Goal: Check status: Check status

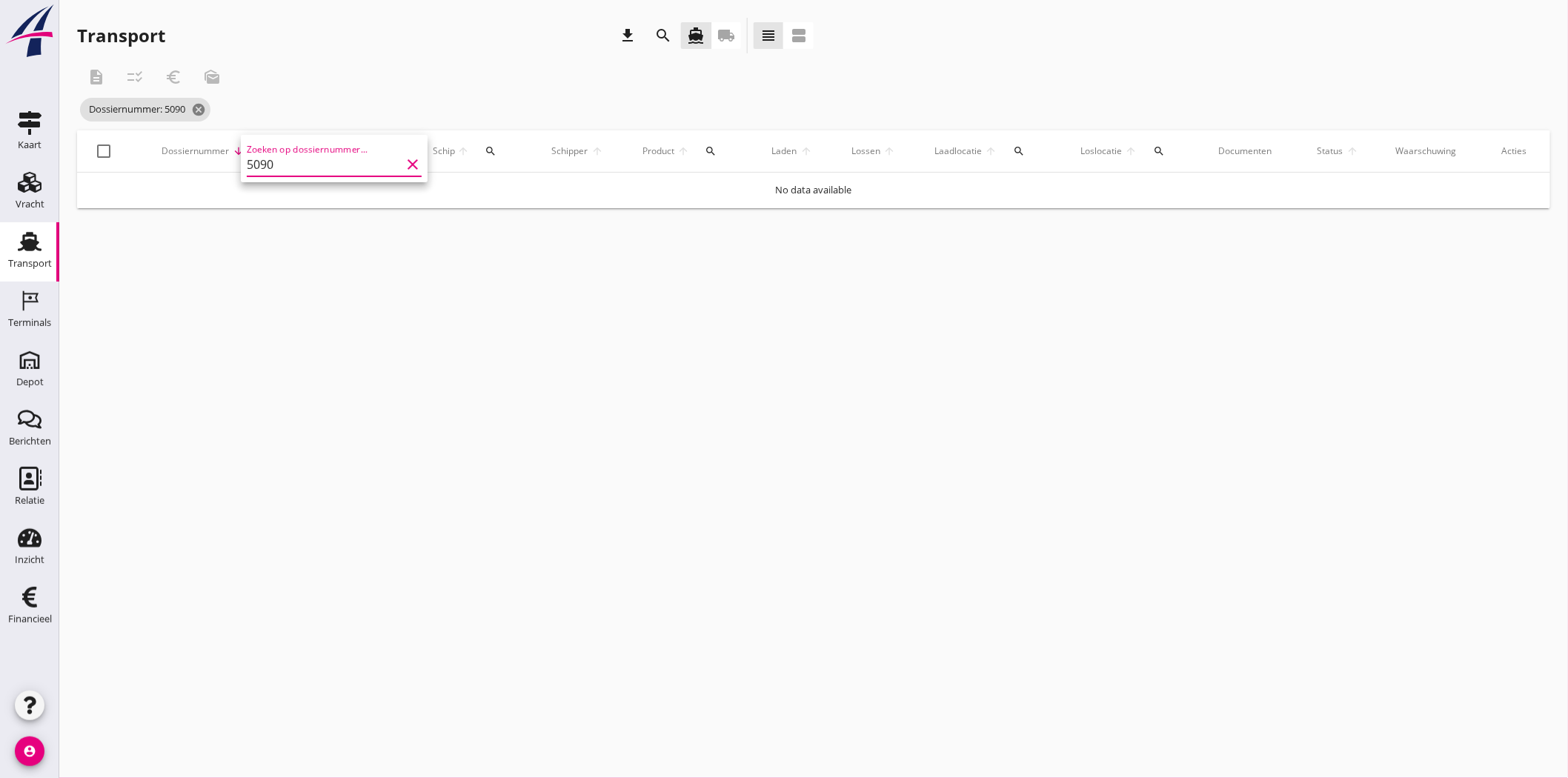
click at [299, 160] on input "5090" at bounding box center [324, 164] width 154 height 24
type input "5094"
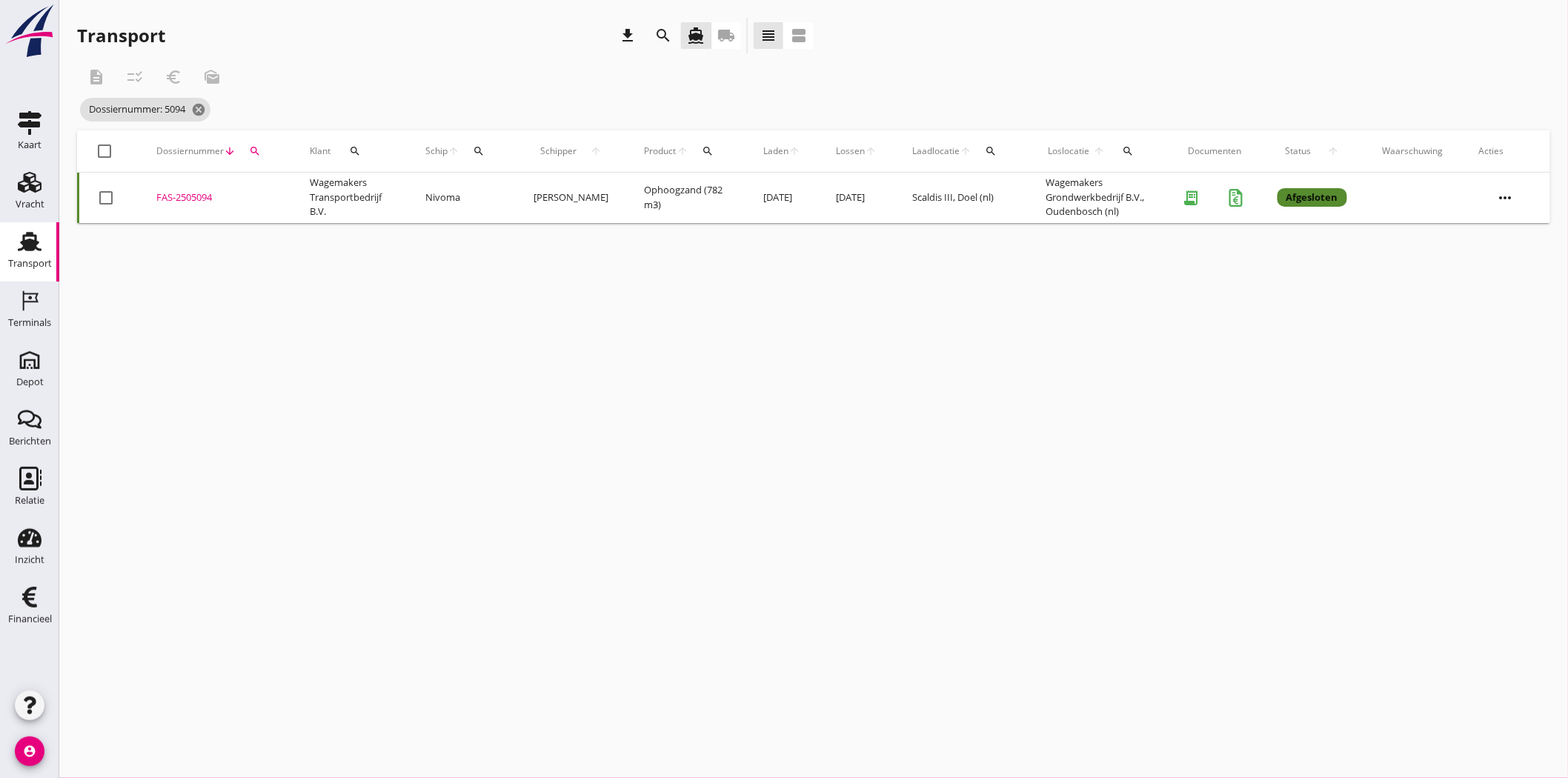
click at [187, 195] on div "FAS-2505094" at bounding box center [215, 197] width 117 height 14
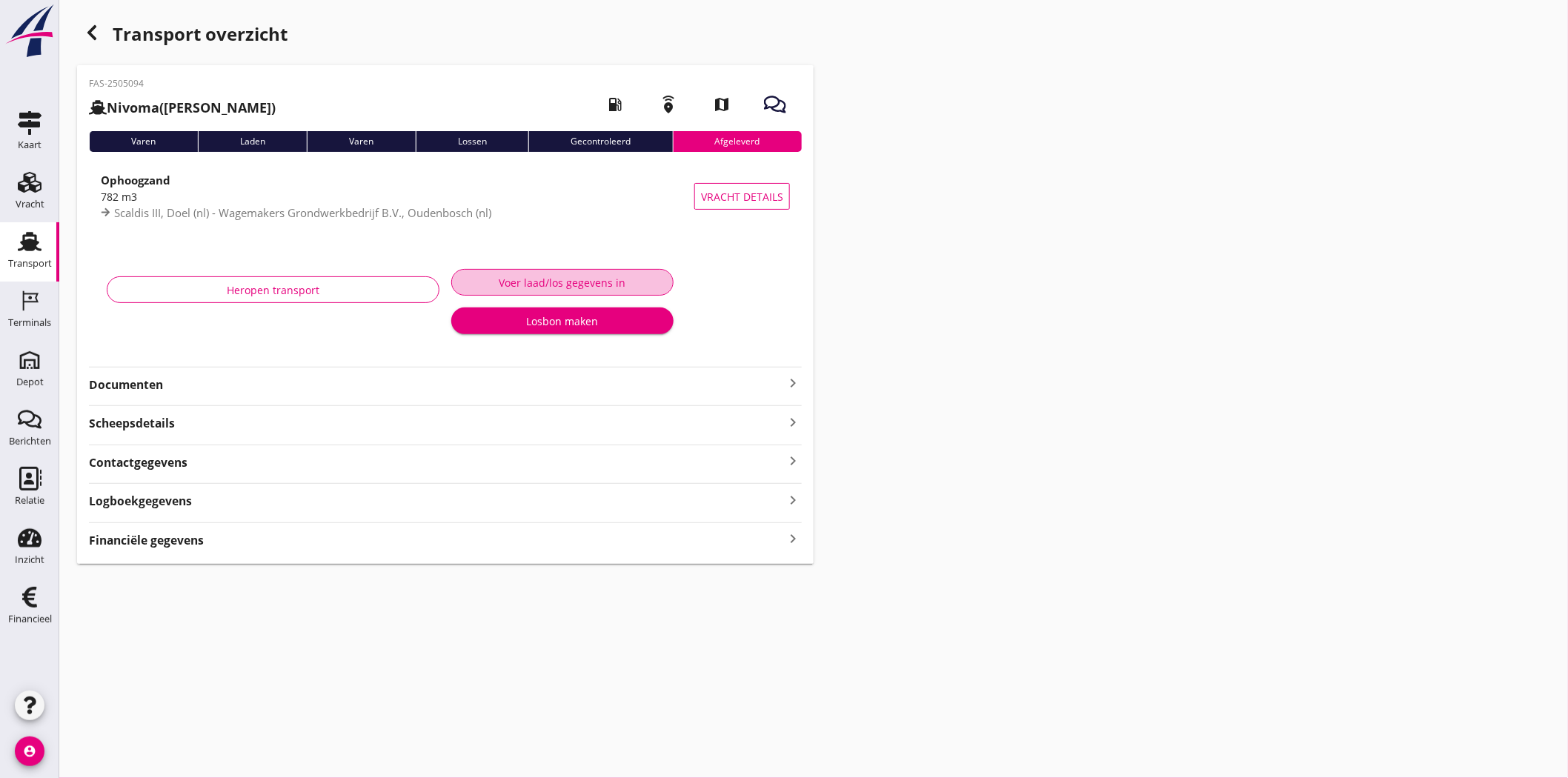
click at [586, 279] on div "Voer laad/los gegevens in" at bounding box center [562, 283] width 197 height 15
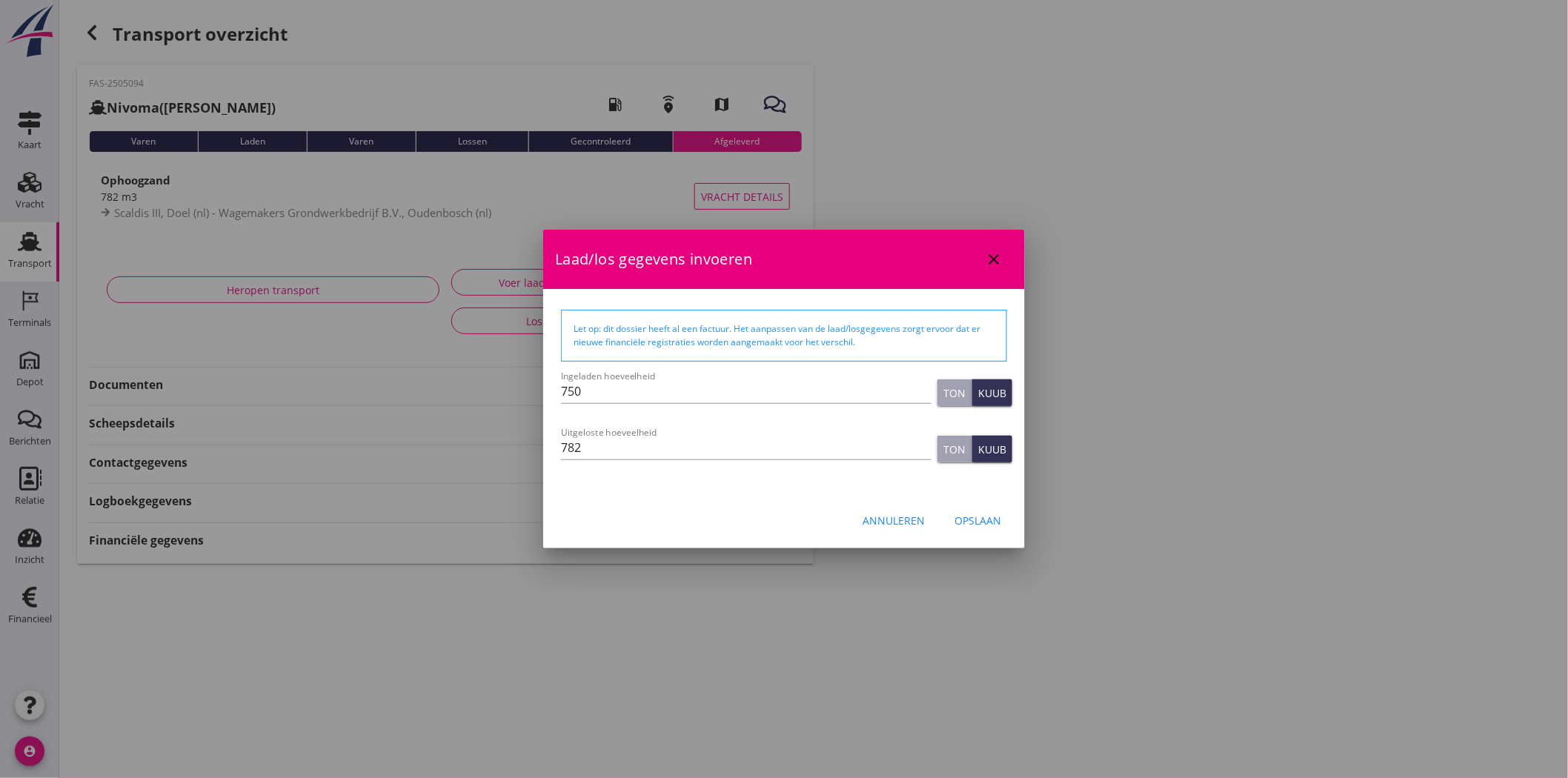
click at [993, 252] on icon "close" at bounding box center [994, 259] width 17 height 17
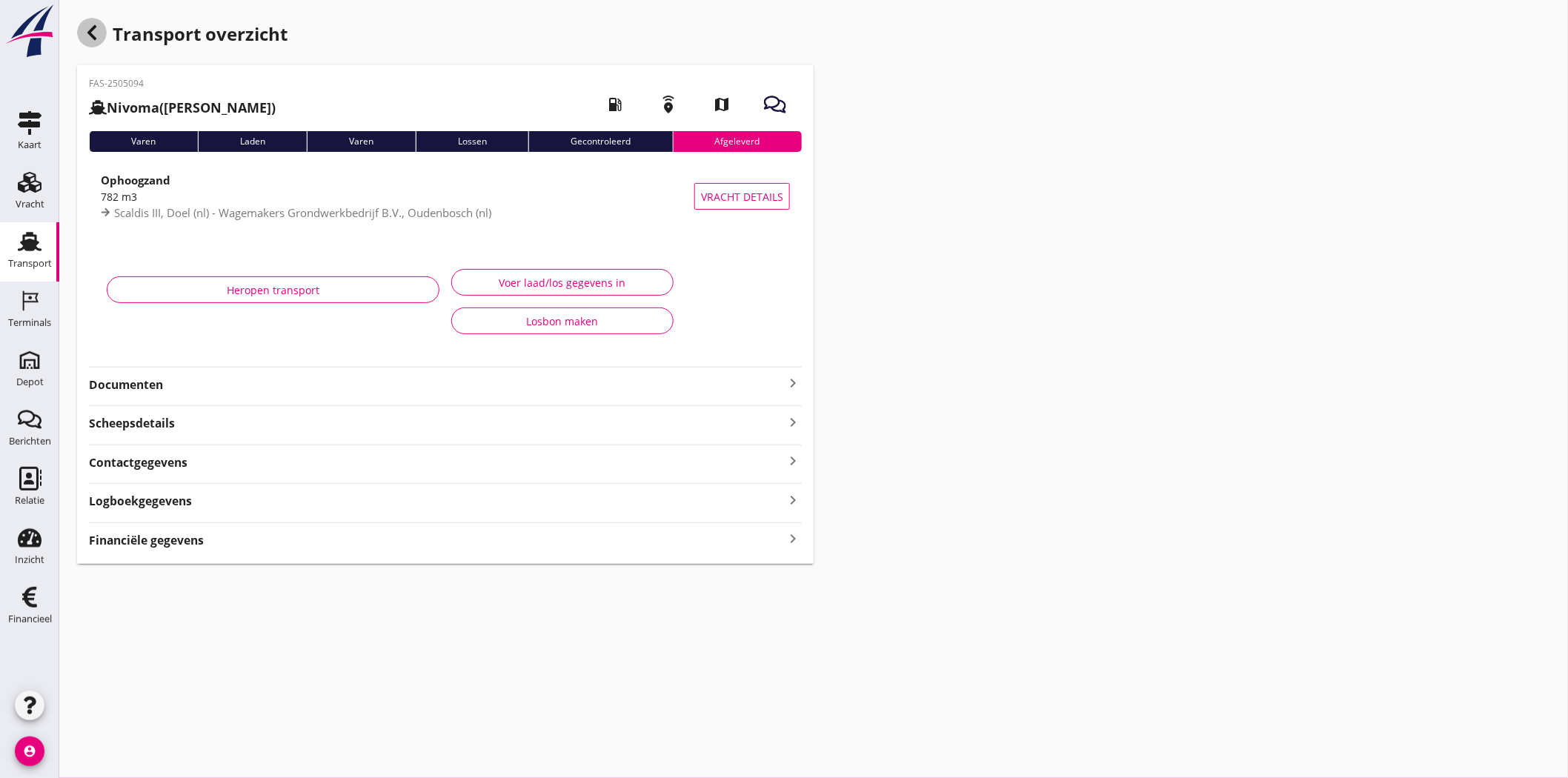
click at [92, 33] on icon "button" at bounding box center [91, 33] width 17 height 17
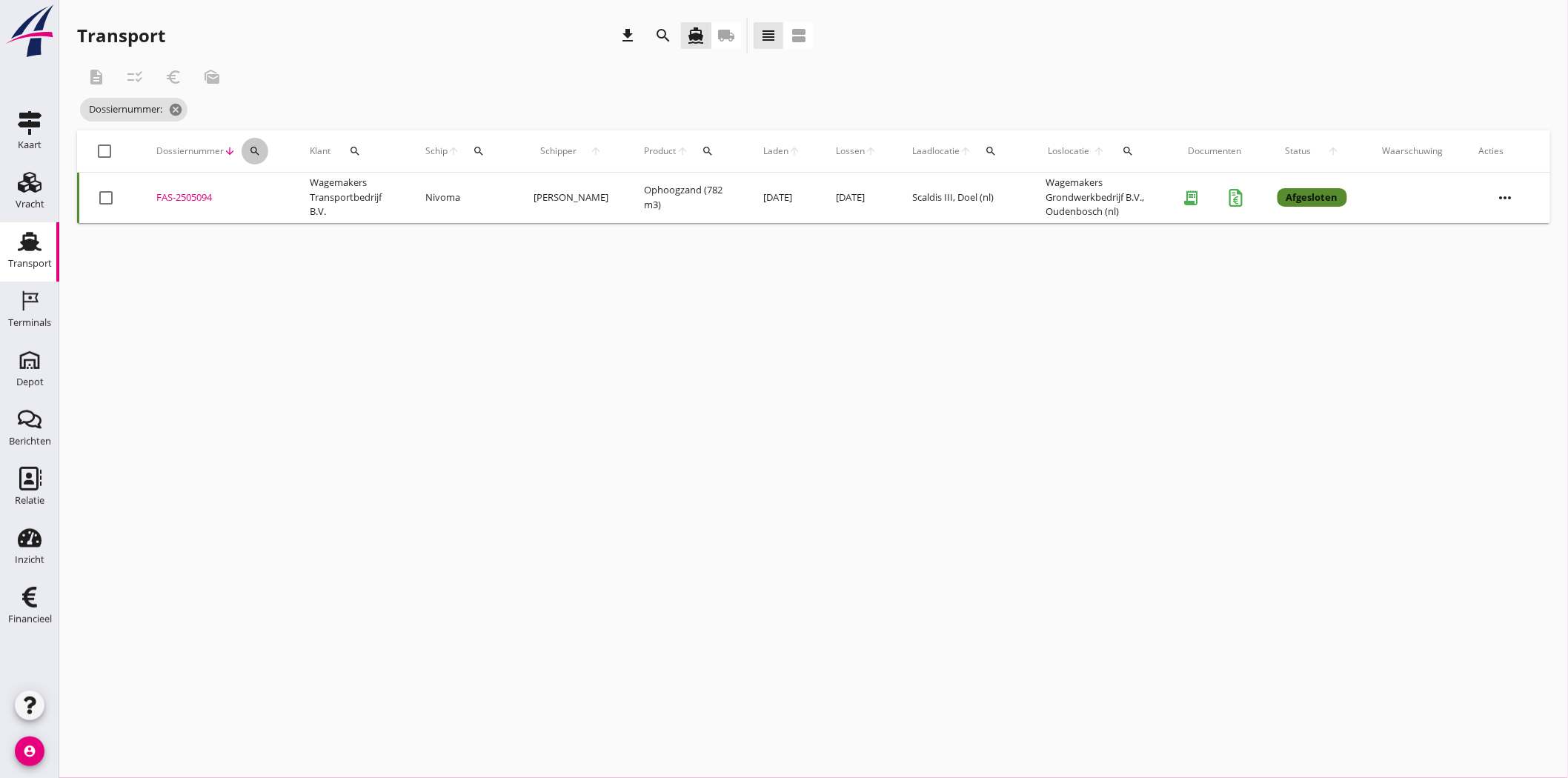
click at [257, 156] on icon "search" at bounding box center [255, 151] width 12 height 12
click at [295, 203] on input "Zoeken op dossiernummer..." at bounding box center [324, 194] width 154 height 24
type input "5152"
click at [186, 196] on div "FAS-2505152" at bounding box center [215, 197] width 117 height 14
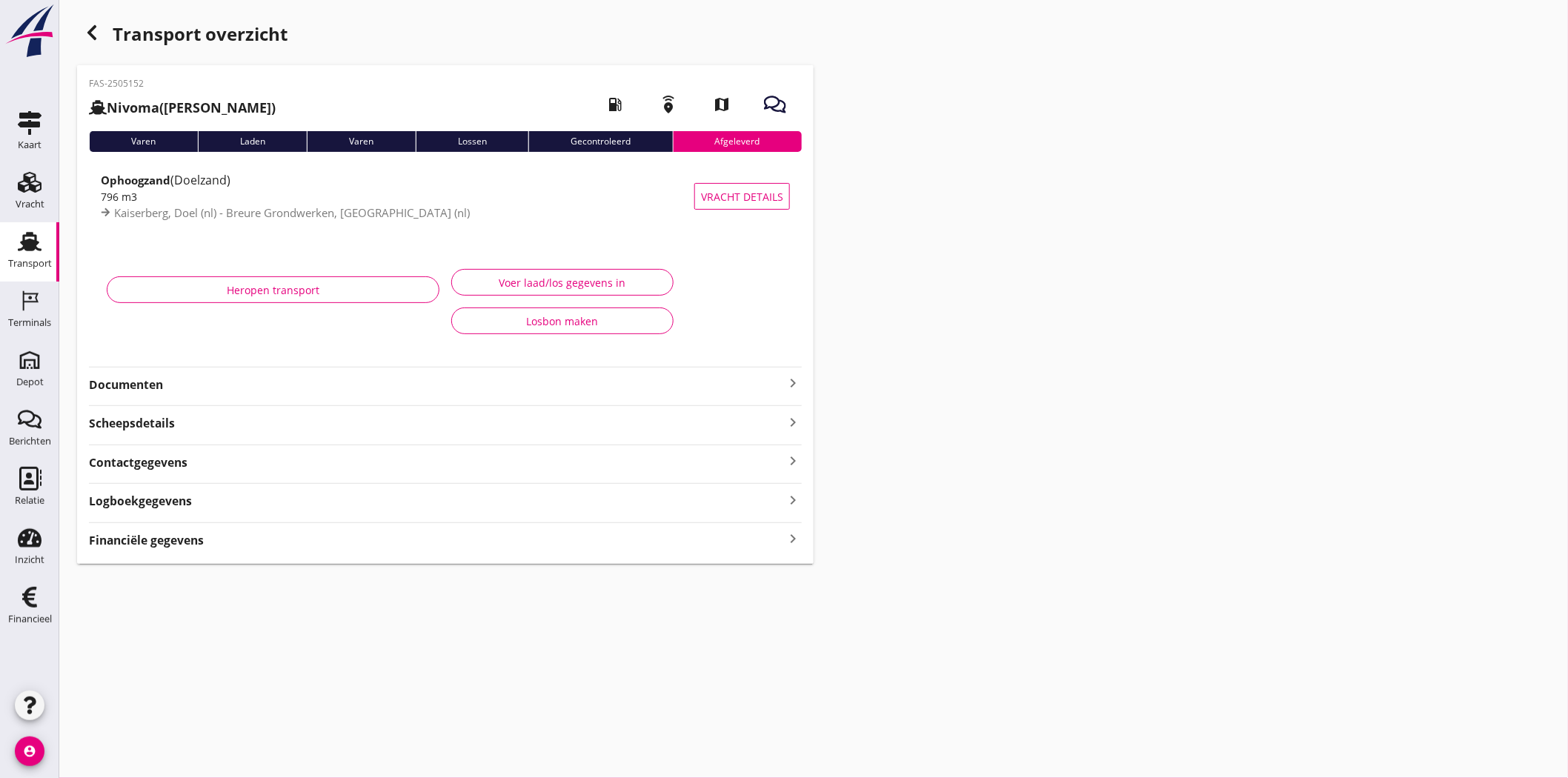
click at [138, 388] on strong "Documenten" at bounding box center [436, 385] width 695 height 17
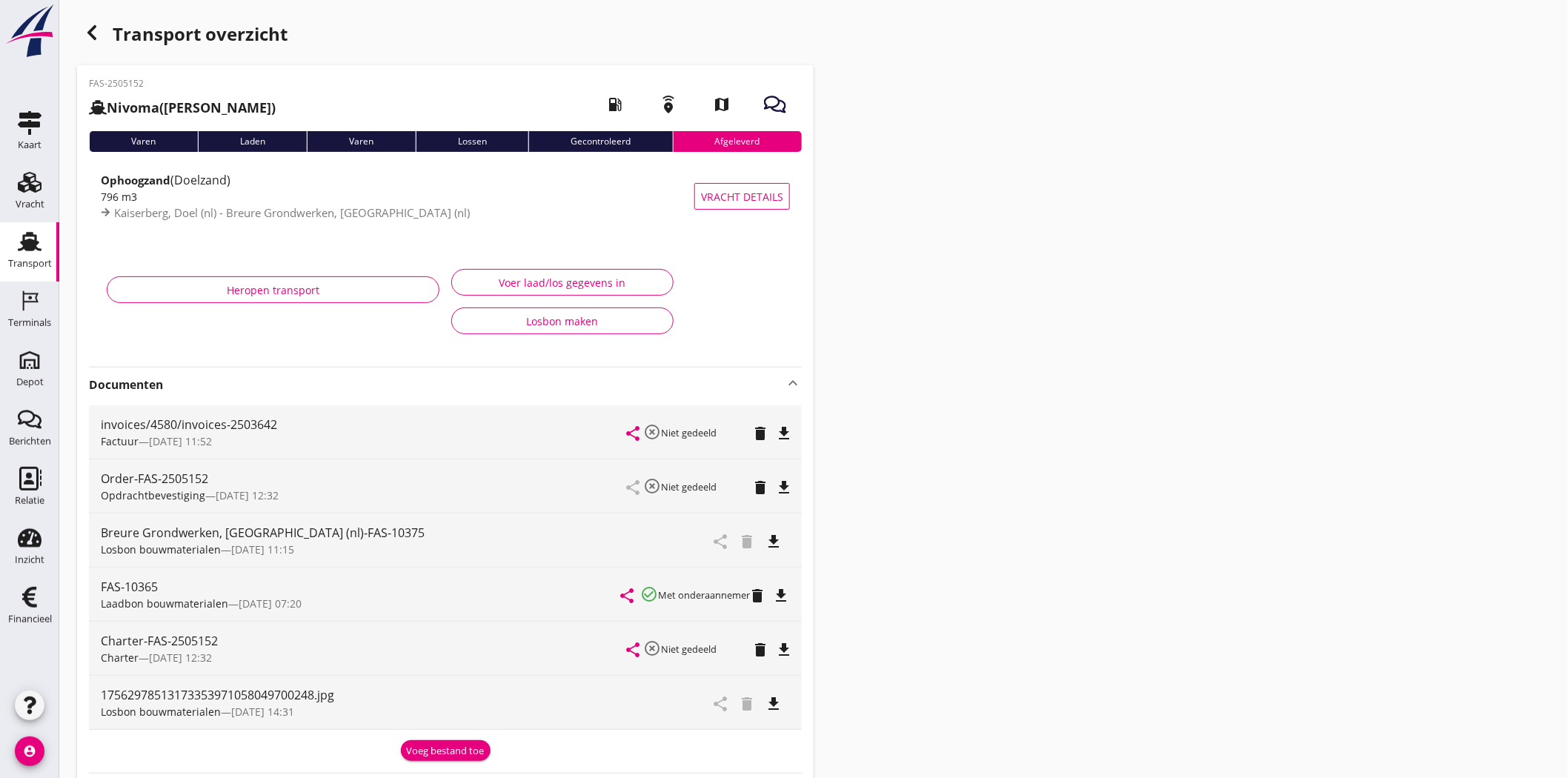
click at [776, 705] on icon "file_download" at bounding box center [773, 704] width 17 height 17
click at [86, 31] on icon "button" at bounding box center [91, 33] width 17 height 17
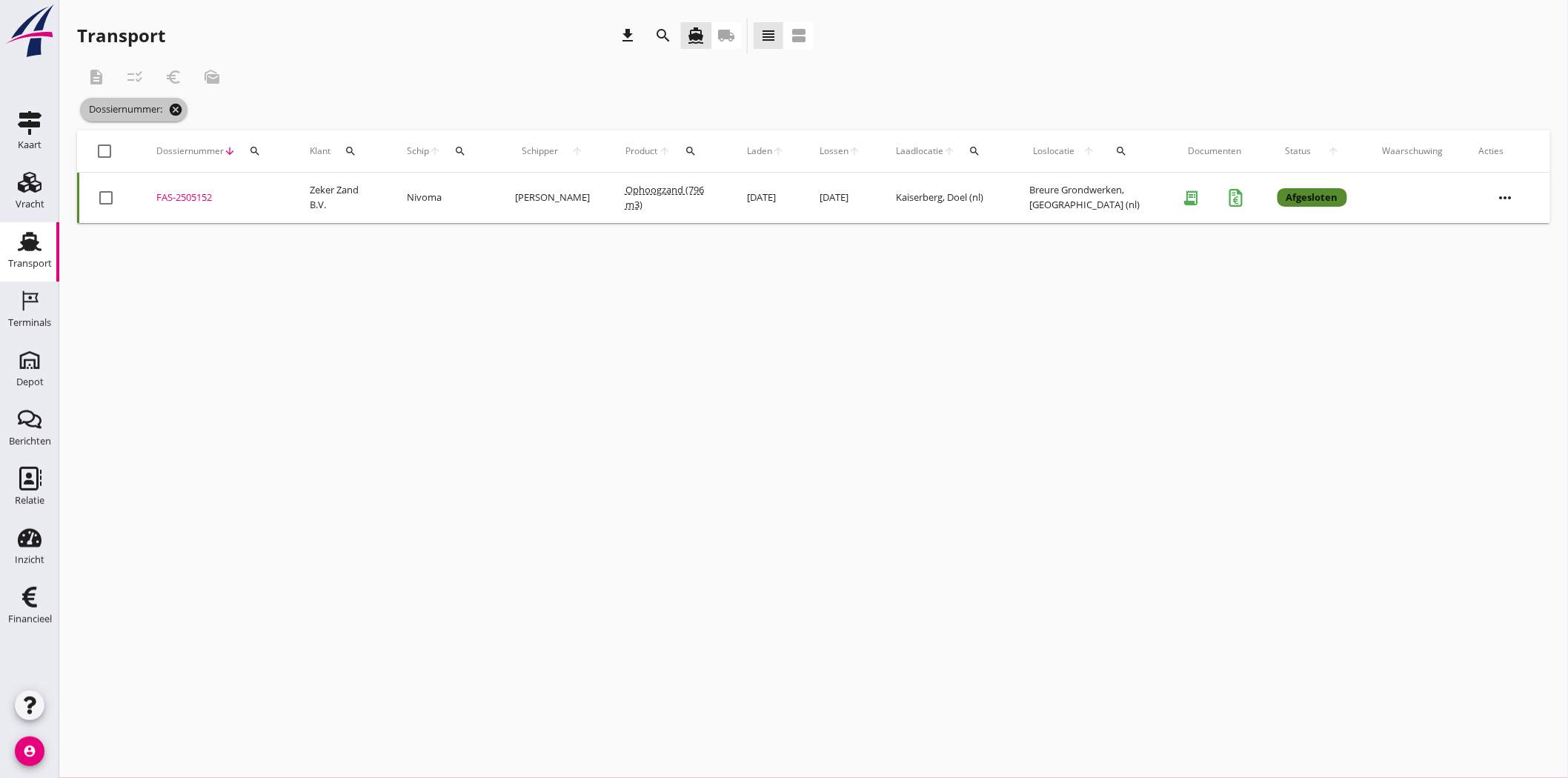
click at [176, 105] on icon "cancel" at bounding box center [175, 109] width 14 height 14
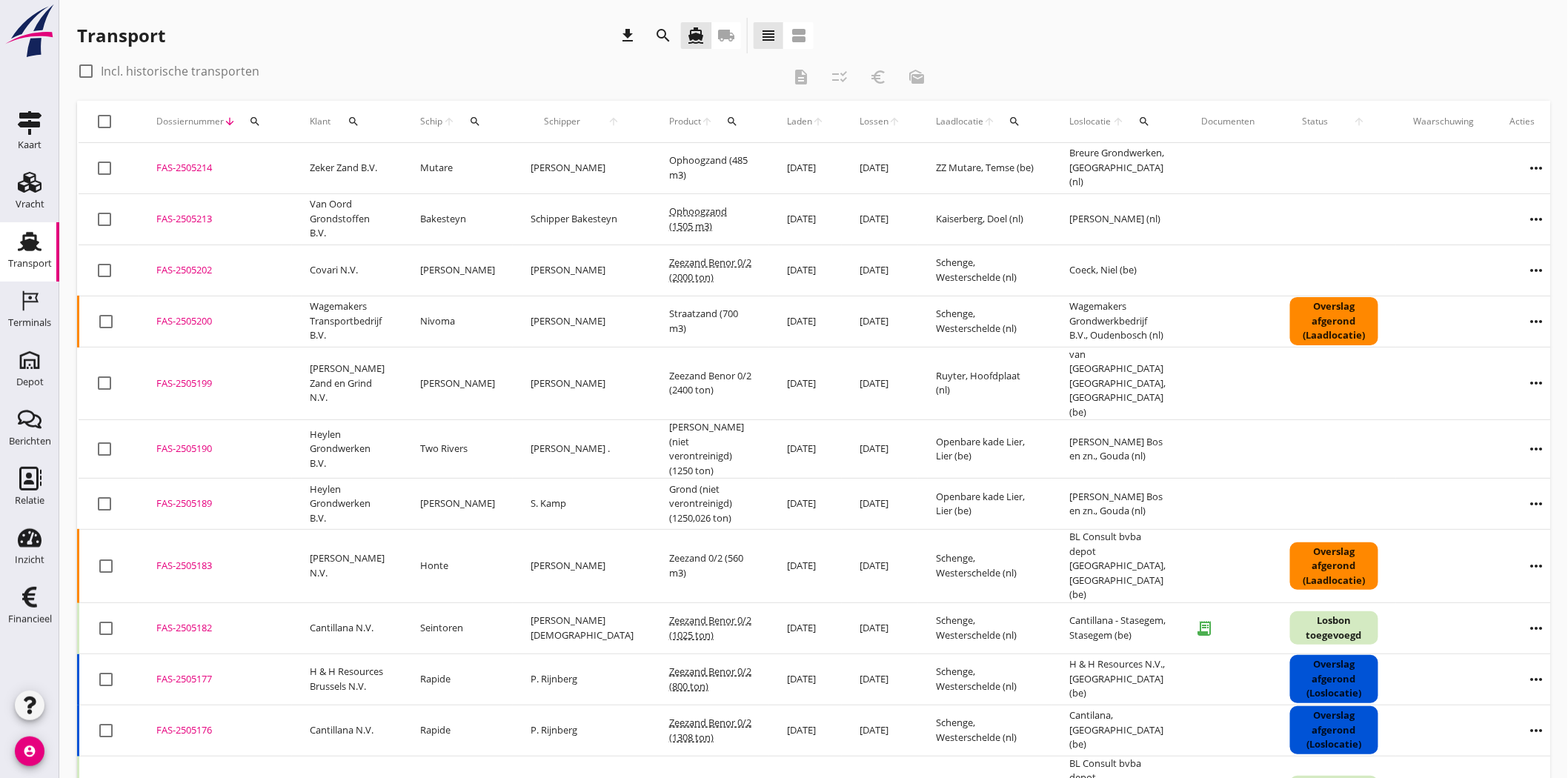
click at [476, 115] on icon "search" at bounding box center [475, 121] width 12 height 12
click at [493, 166] on input "Zoek op (scheeps)naam" at bounding box center [546, 164] width 154 height 24
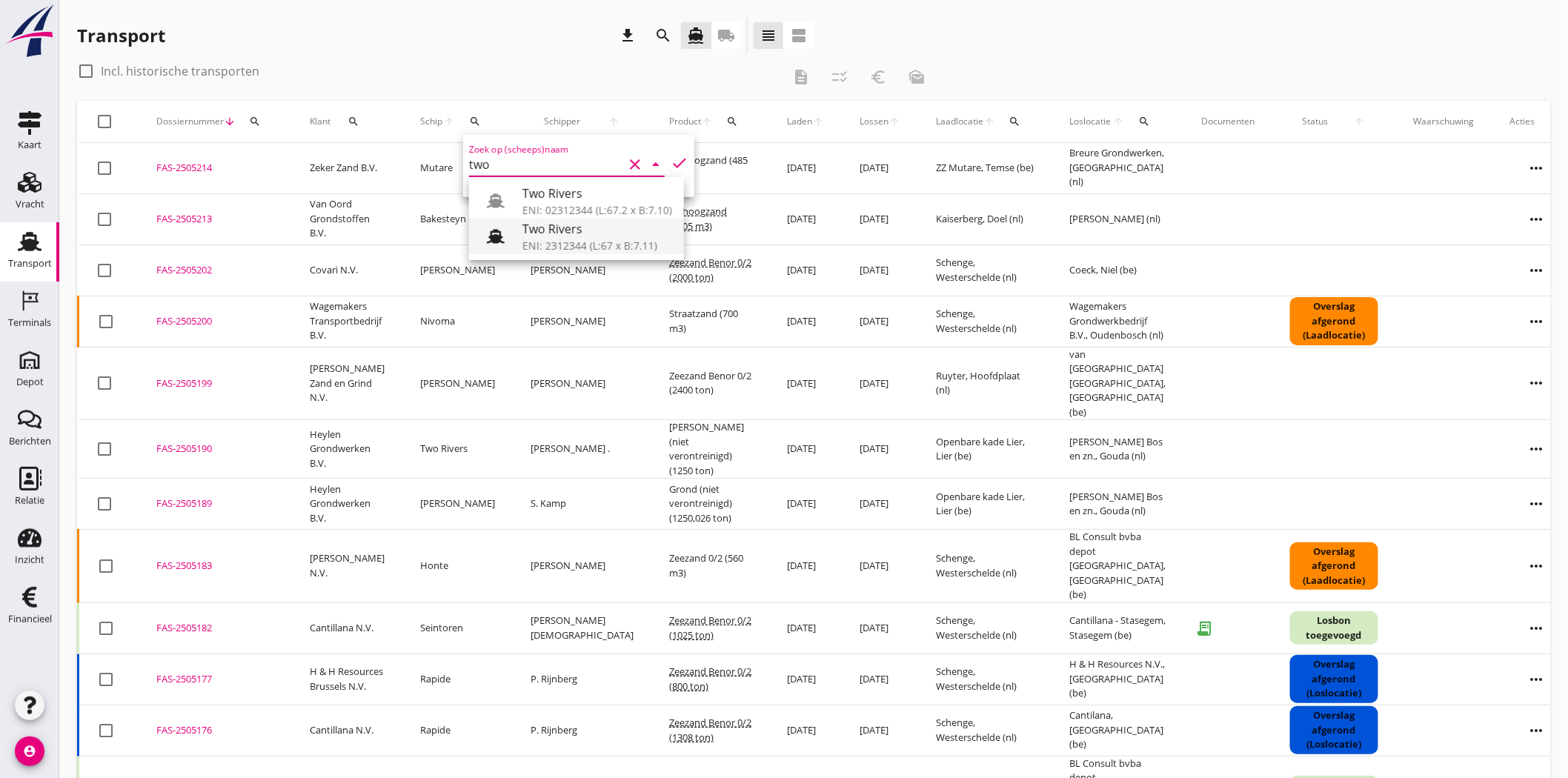
click at [535, 233] on div "Two Rivers" at bounding box center [597, 229] width 150 height 17
click at [670, 158] on icon "check" at bounding box center [679, 163] width 17 height 17
type input "Two Rivers"
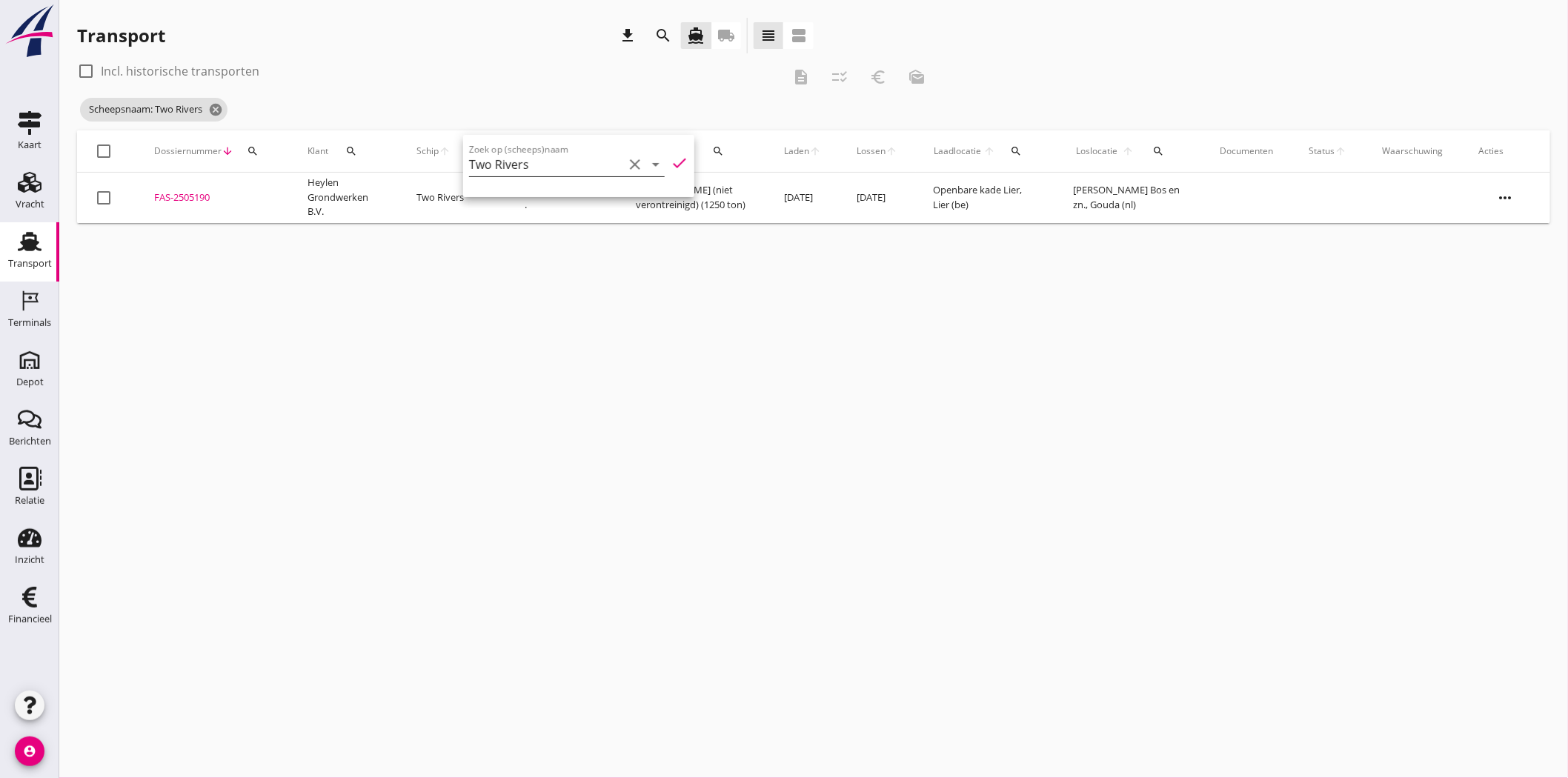
click at [631, 161] on icon "clear" at bounding box center [635, 164] width 17 height 17
click at [247, 151] on icon "search" at bounding box center [253, 151] width 12 height 12
click at [89, 68] on div at bounding box center [86, 71] width 25 height 25
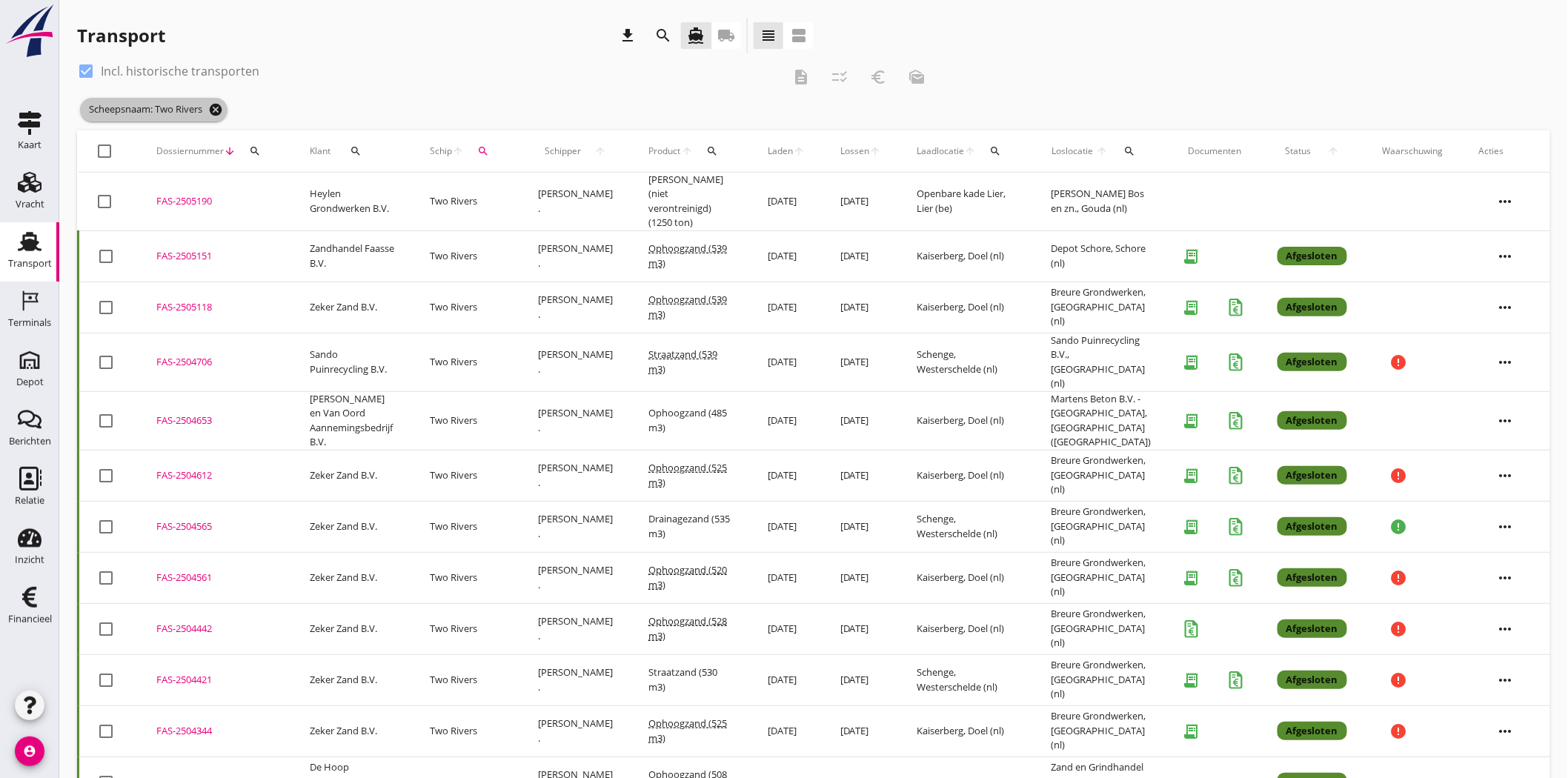
click at [223, 114] on icon "cancel" at bounding box center [215, 109] width 14 height 14
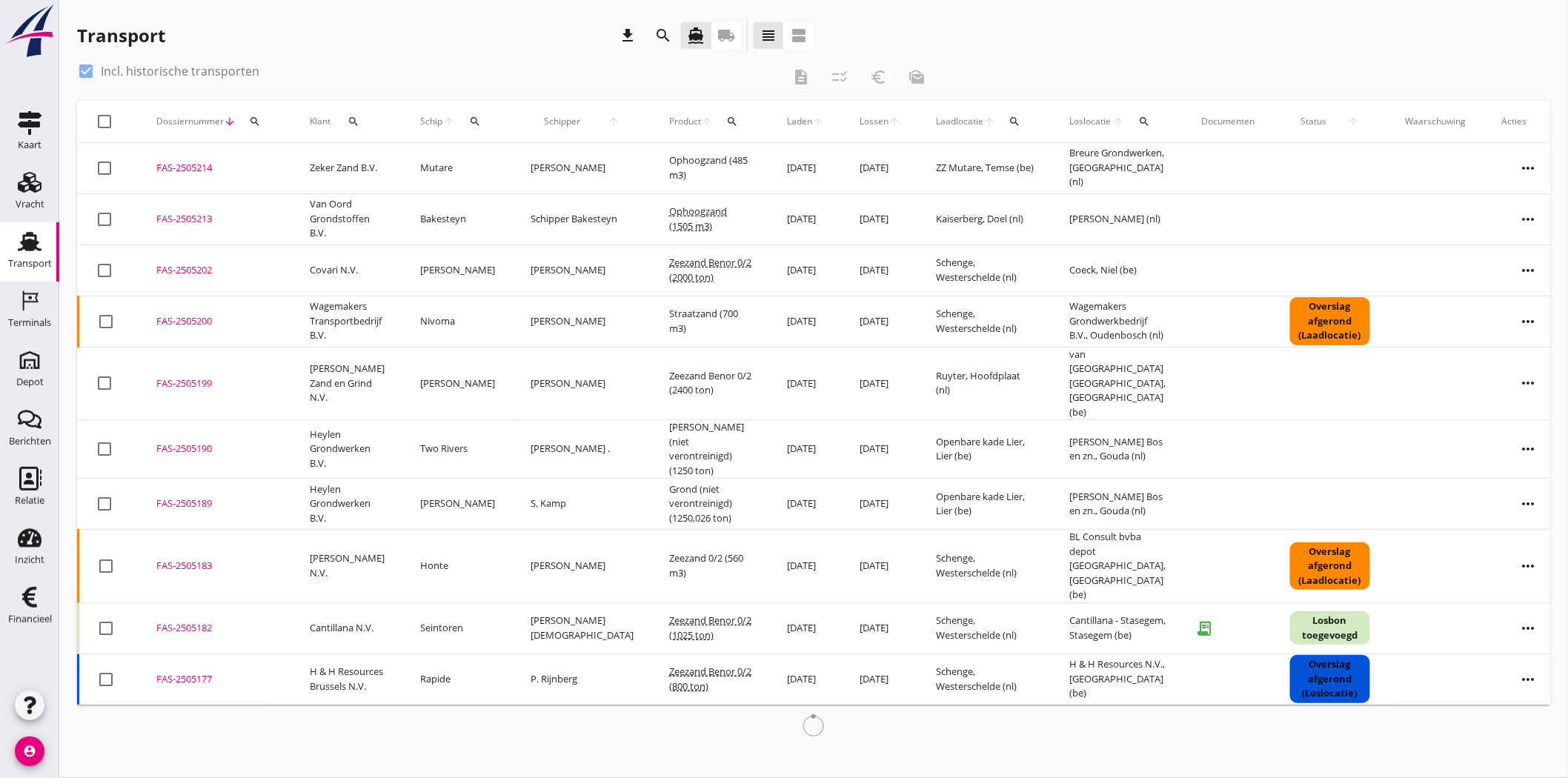
click at [84, 69] on div at bounding box center [86, 71] width 25 height 25
checkbox input "false"
click at [248, 128] on button "search" at bounding box center [255, 121] width 27 height 27
click at [282, 159] on input "Zoeken op dossiernummer..." at bounding box center [324, 164] width 154 height 24
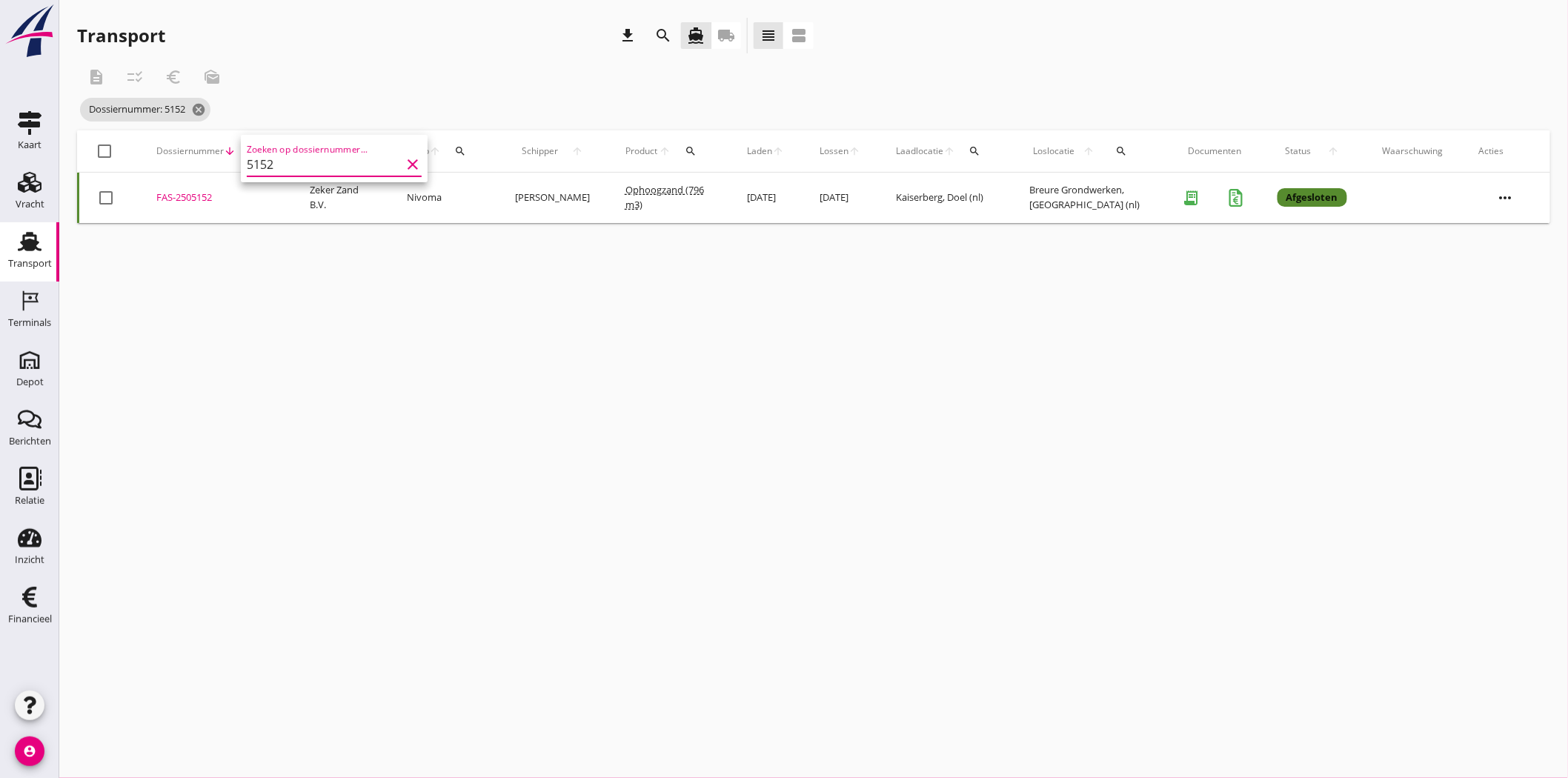
type input "5152"
click at [183, 194] on div "FAS-2505152" at bounding box center [215, 197] width 117 height 14
click at [204, 104] on icon "cancel" at bounding box center [198, 109] width 14 height 14
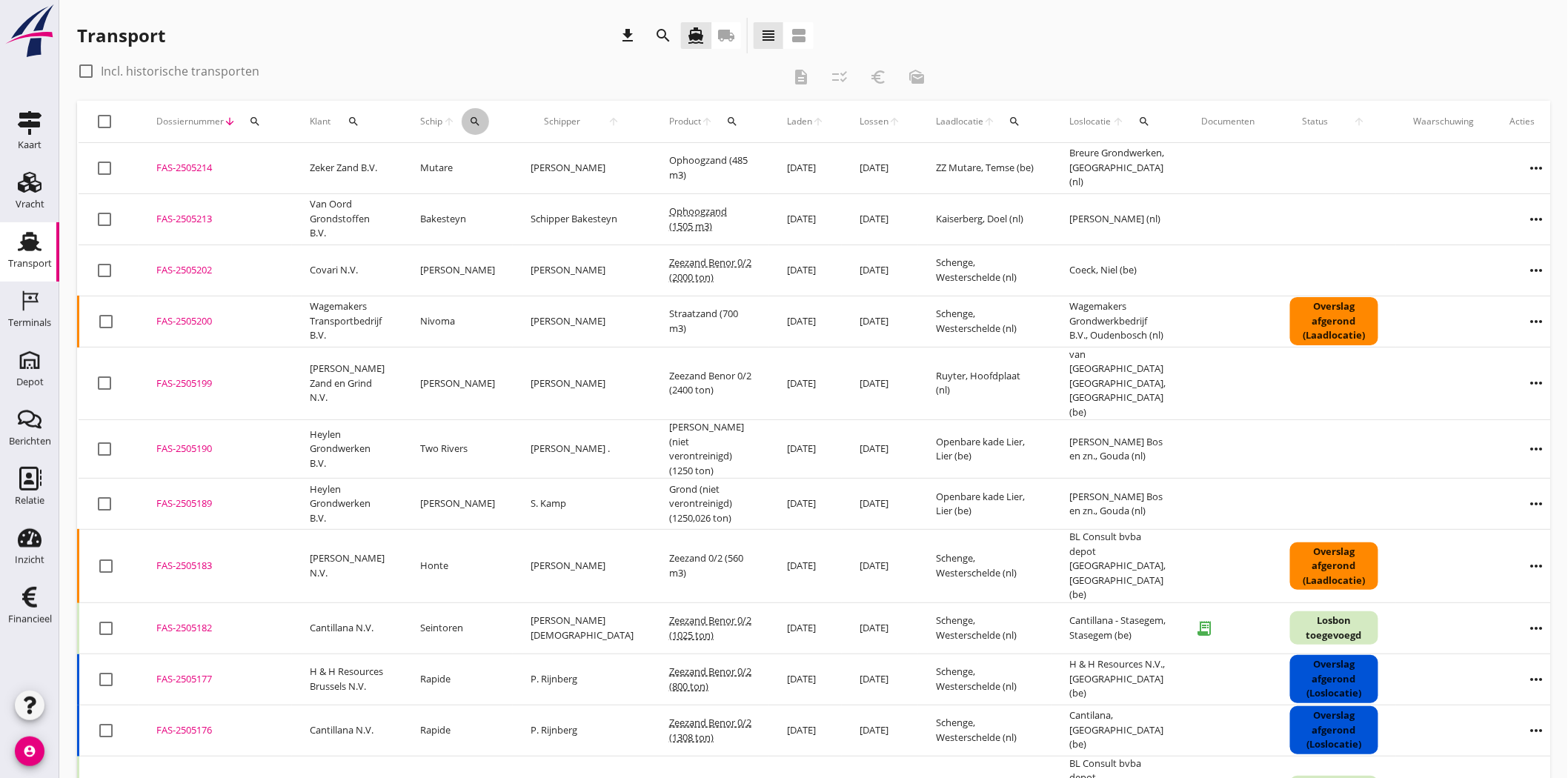
click at [481, 117] on icon "search" at bounding box center [475, 121] width 12 height 12
click at [486, 168] on input "Zoek op (scheeps)naam" at bounding box center [546, 164] width 154 height 24
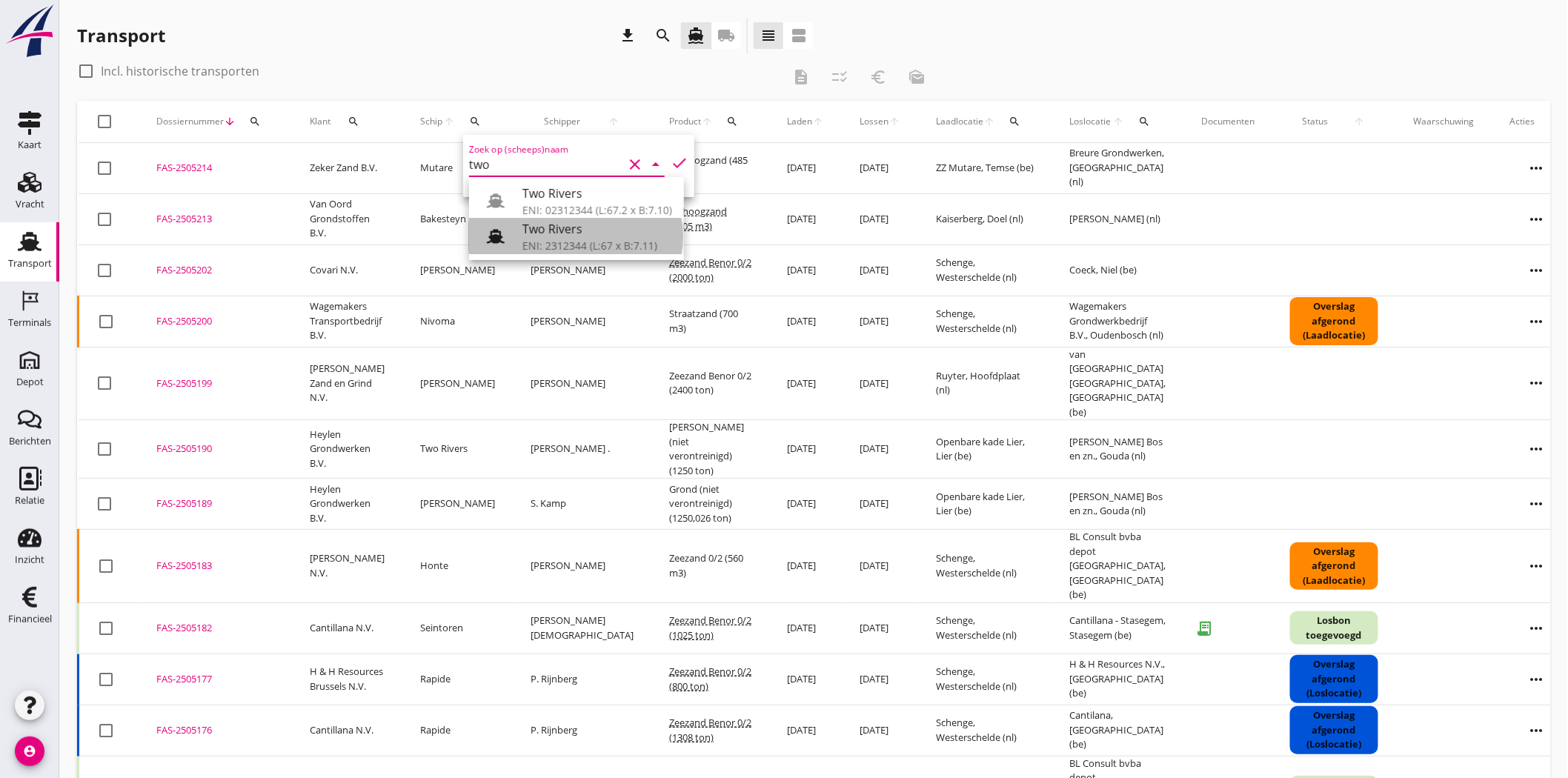
click at [579, 234] on div "Two Rivers" at bounding box center [597, 229] width 150 height 17
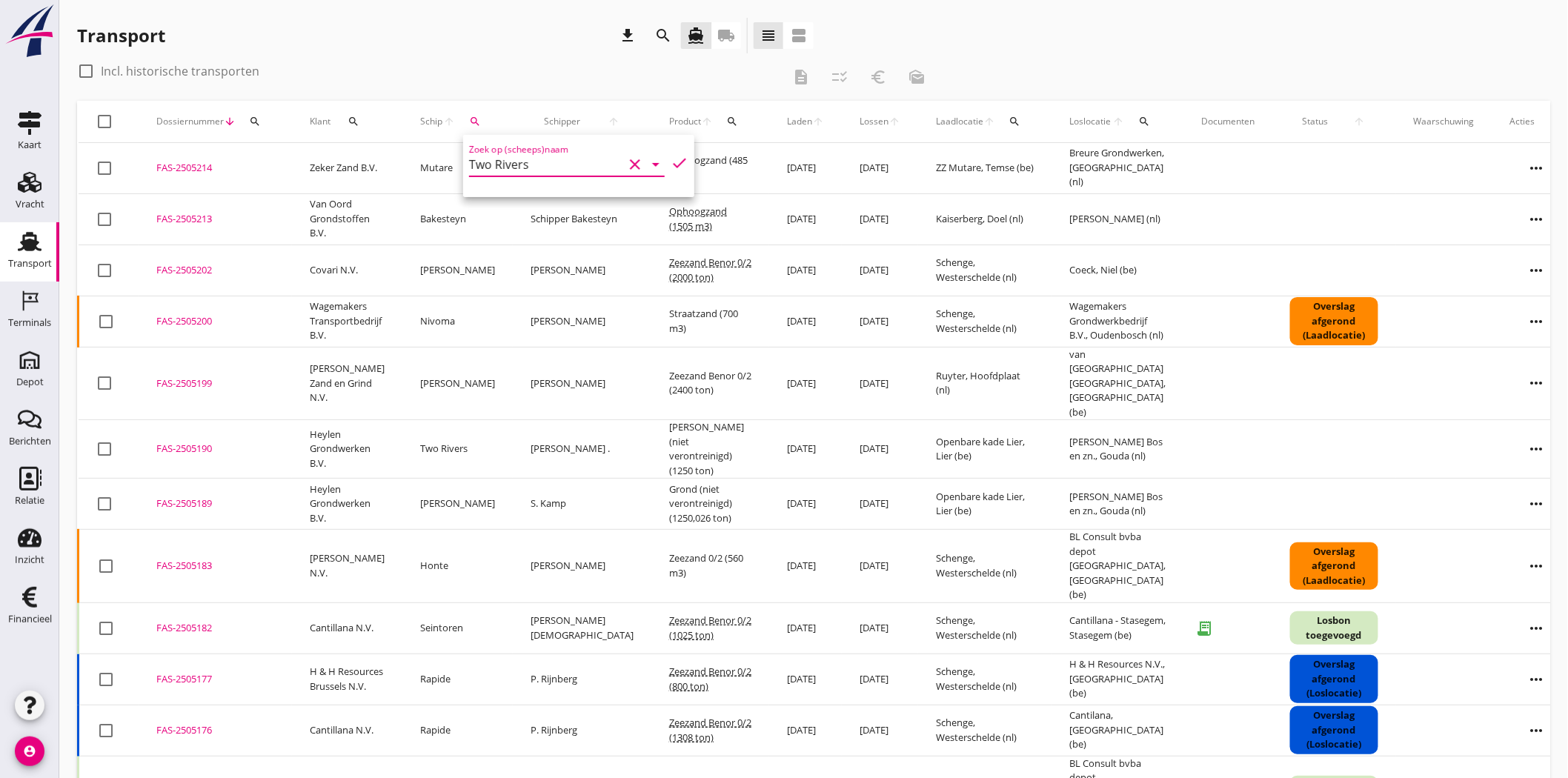
click at [672, 160] on icon "check" at bounding box center [679, 163] width 17 height 17
type input "Two Rivers"
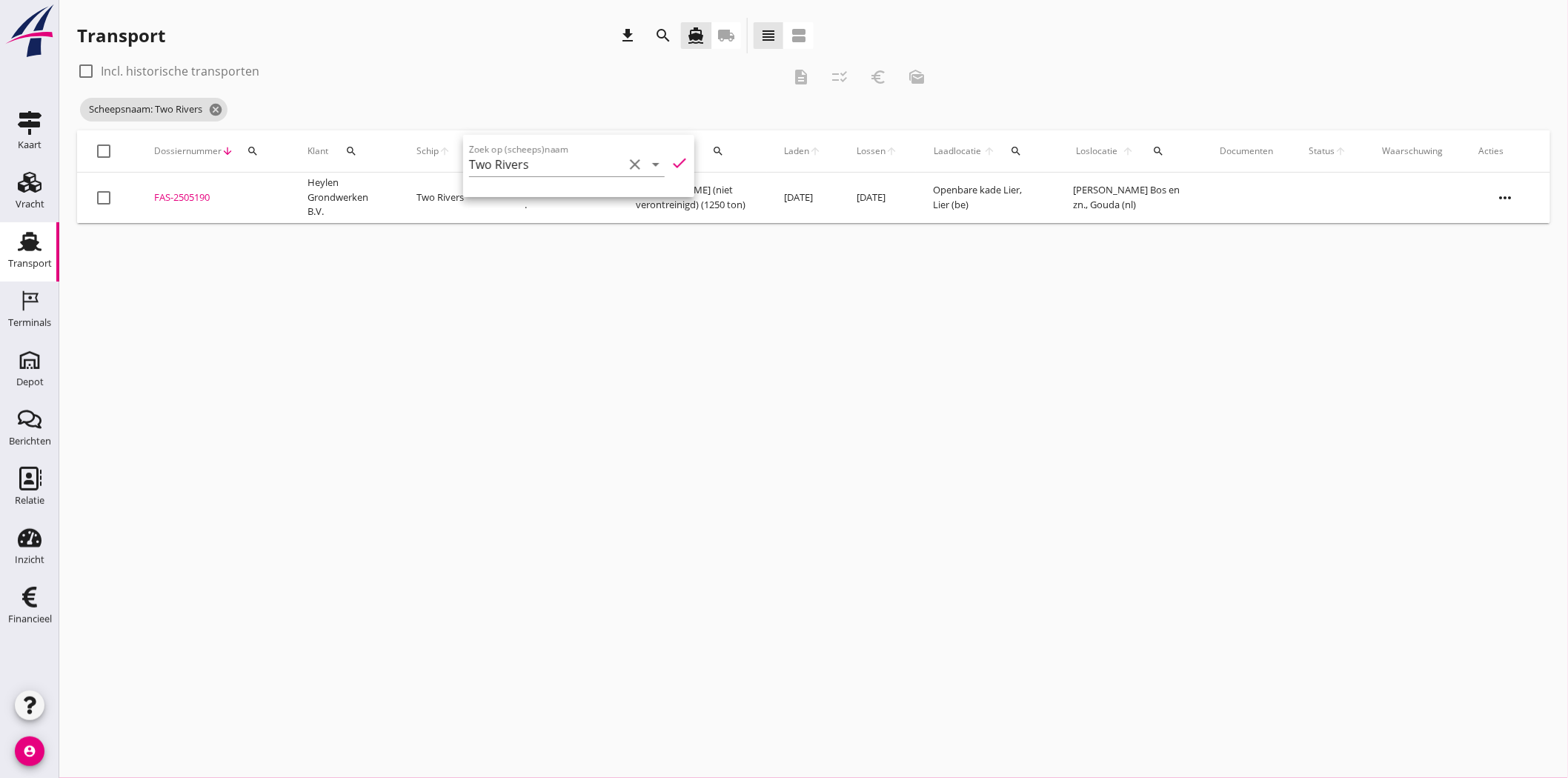
click at [79, 68] on div at bounding box center [86, 71] width 25 height 25
checkbox input "true"
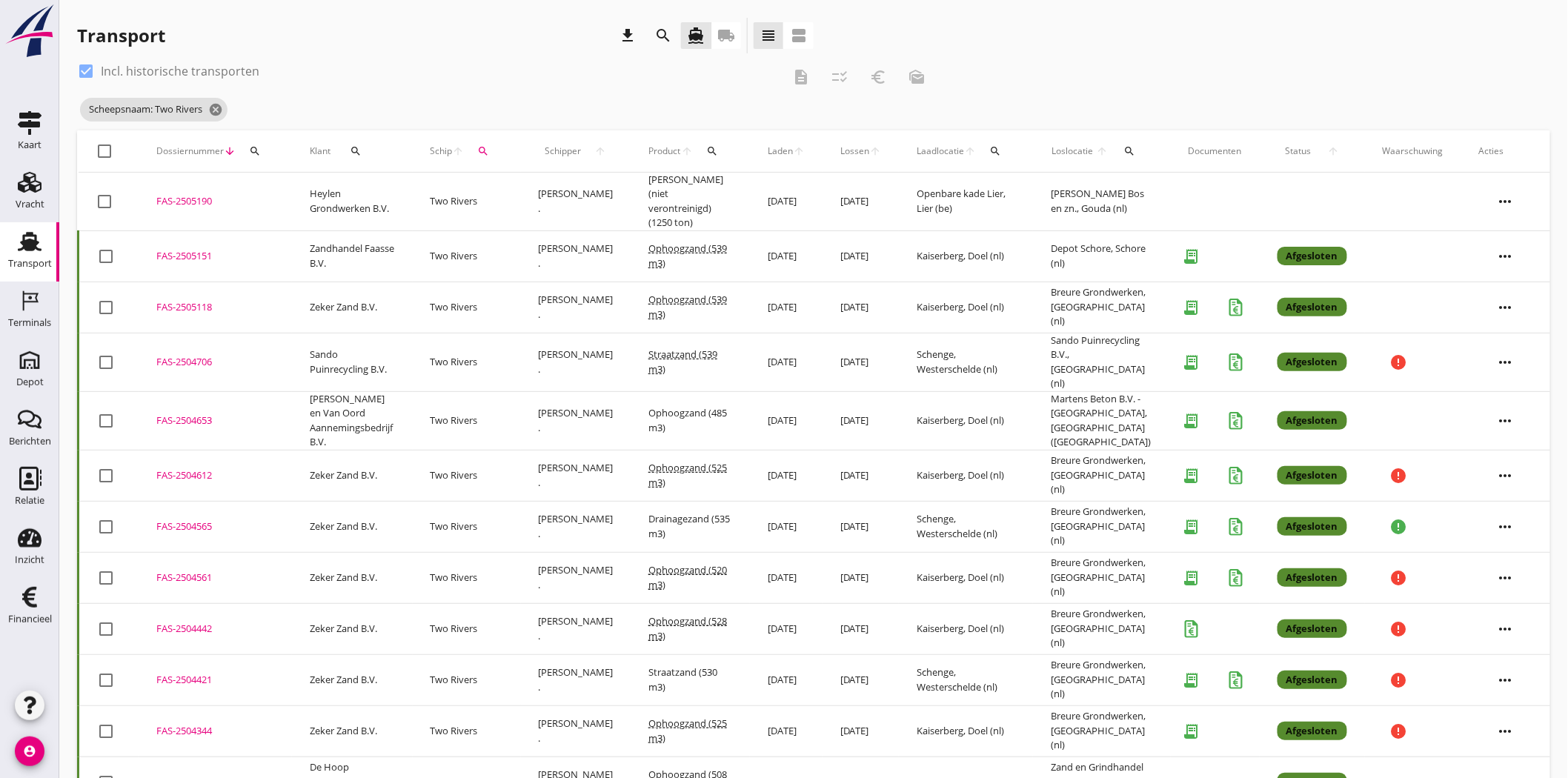
click at [189, 300] on div "FAS-2505118" at bounding box center [215, 307] width 117 height 14
